Goal: Transaction & Acquisition: Register for event/course

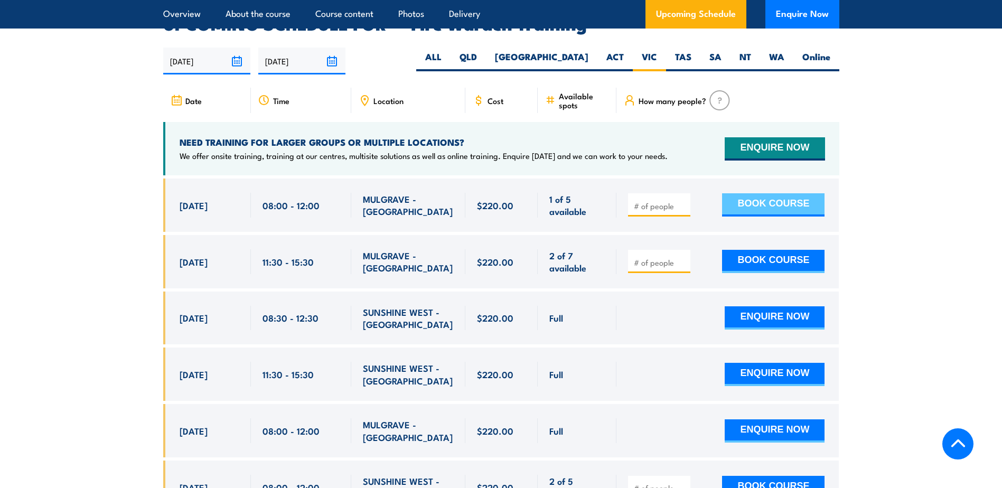
click at [778, 193] on button "BOOK COURSE" at bounding box center [773, 204] width 103 height 23
type input "1"
click at [683, 201] on input "1" at bounding box center [660, 206] width 53 height 11
click at [754, 193] on button "BOOK COURSE" at bounding box center [773, 204] width 103 height 23
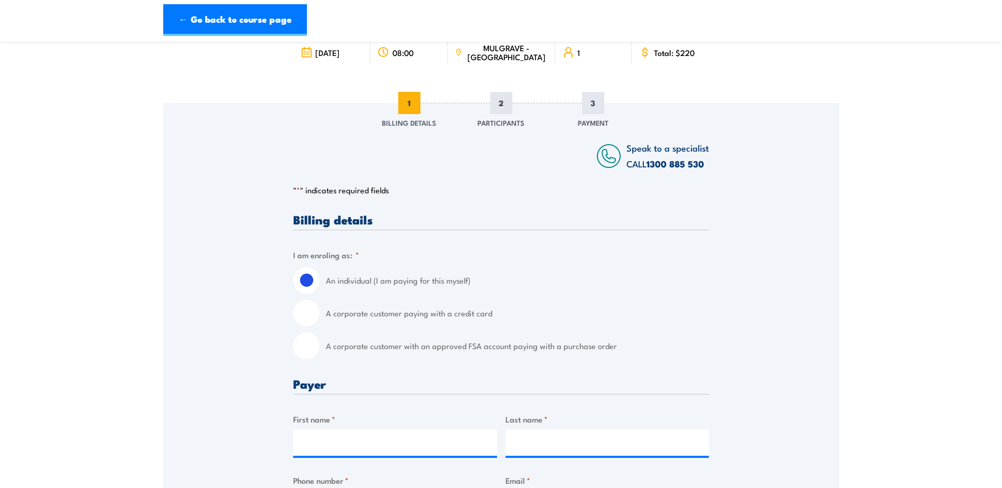
scroll to position [106, 0]
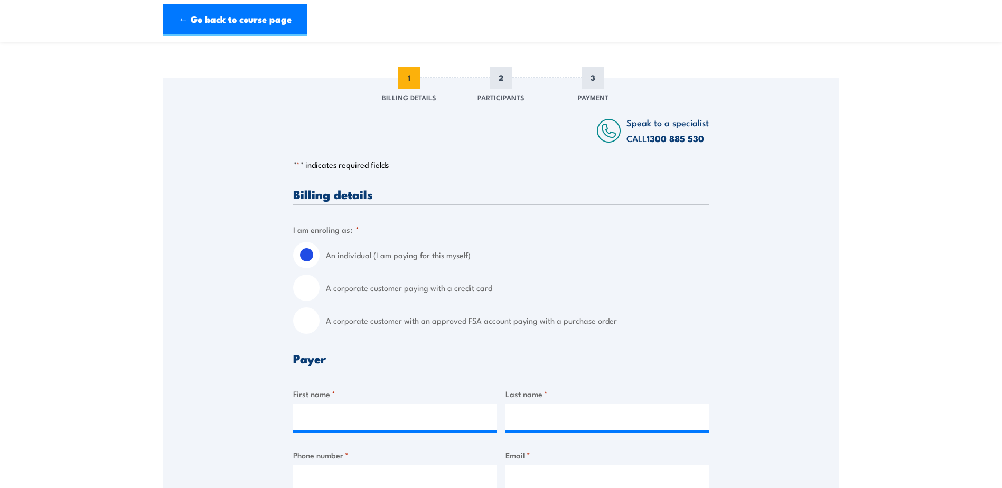
click at [308, 292] on input "A corporate customer paying with a credit card" at bounding box center [306, 288] width 26 height 26
radio input "true"
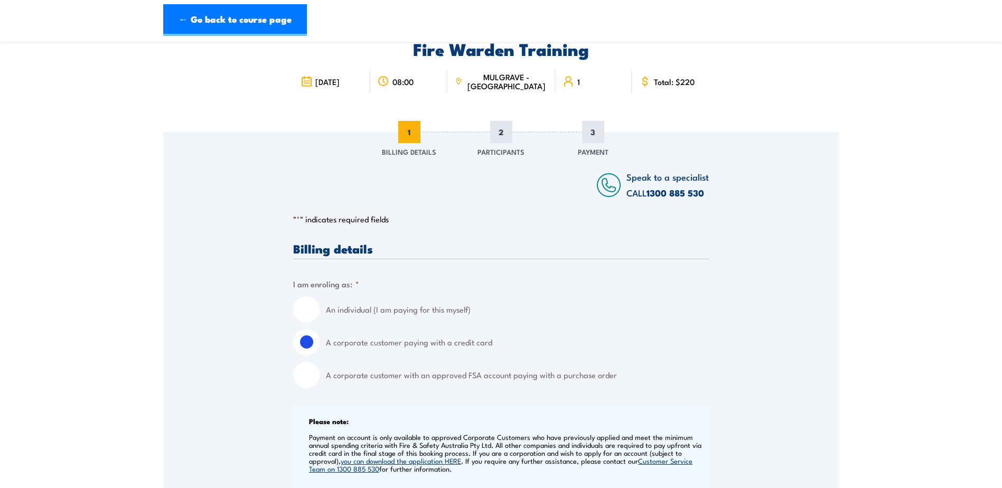
scroll to position [0, 0]
